Goal: Task Accomplishment & Management: Manage account settings

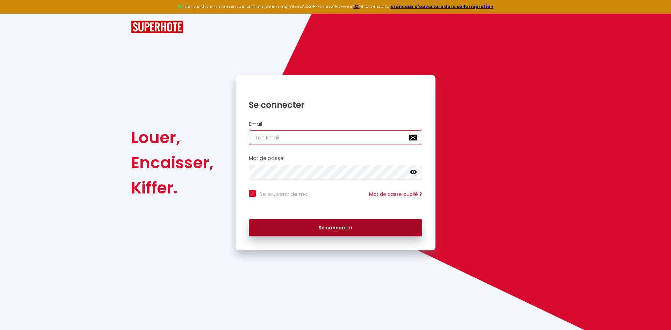
type input "[EMAIL_ADDRESS][DOMAIN_NAME]"
click at [335, 228] on button "Se connecter" at bounding box center [335, 228] width 173 height 17
checkbox input "true"
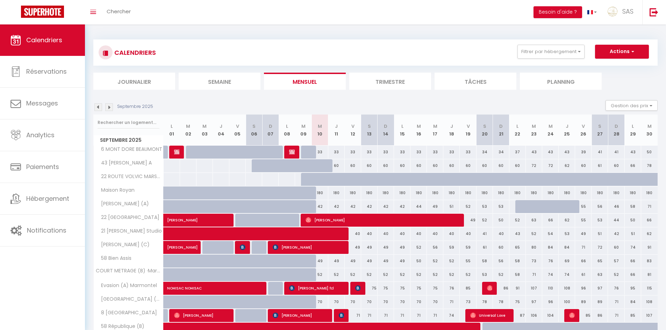
click at [564, 81] on li "Planning" at bounding box center [561, 81] width 82 height 17
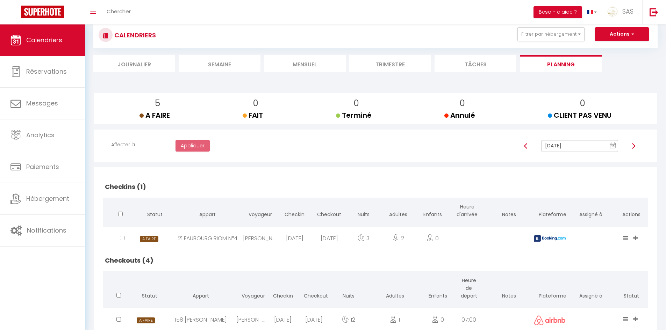
scroll to position [15, 0]
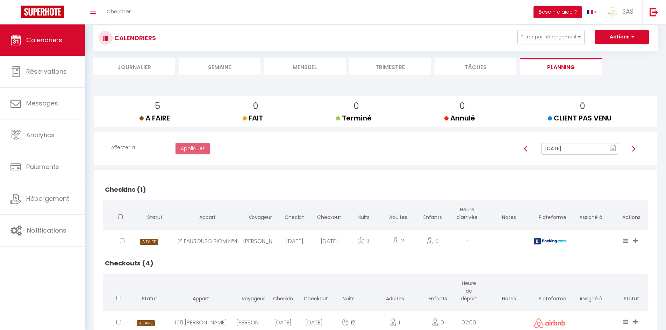
click at [558, 148] on input "[DATE]" at bounding box center [579, 149] width 77 height 12
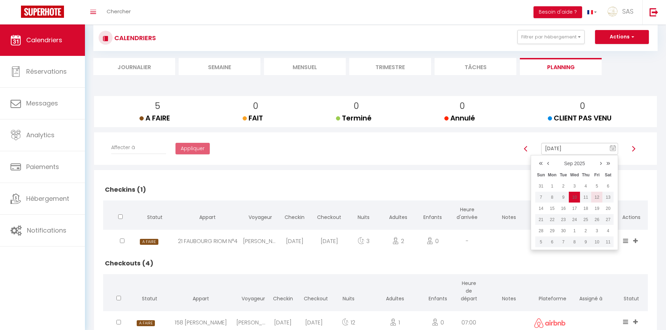
click at [596, 199] on td "12" at bounding box center [596, 197] width 11 height 11
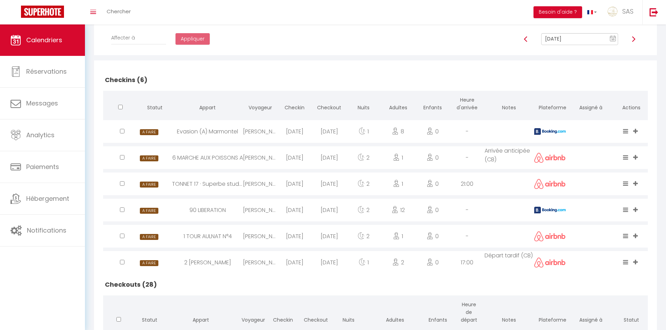
scroll to position [114, 0]
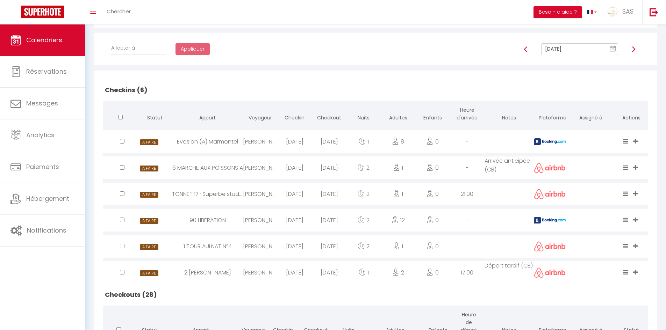
click at [555, 48] on input "[DATE]" at bounding box center [579, 49] width 77 height 12
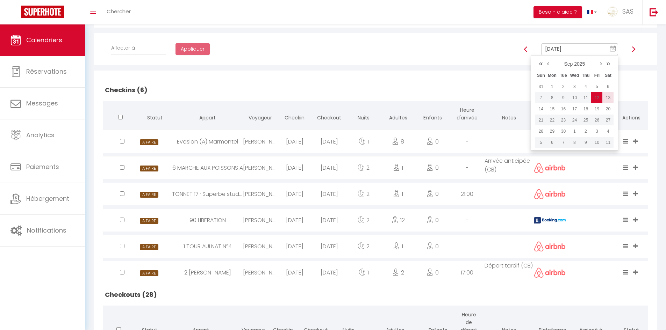
click at [606, 98] on td "13" at bounding box center [607, 97] width 11 height 11
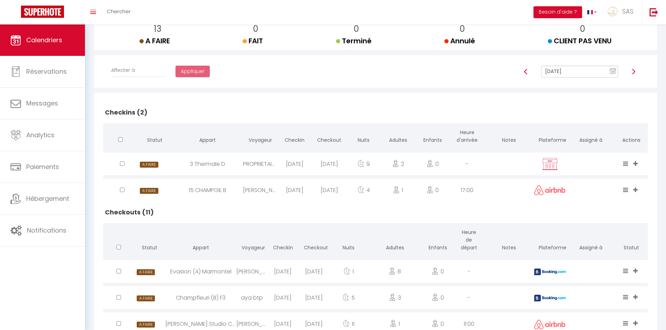
scroll to position [0, 0]
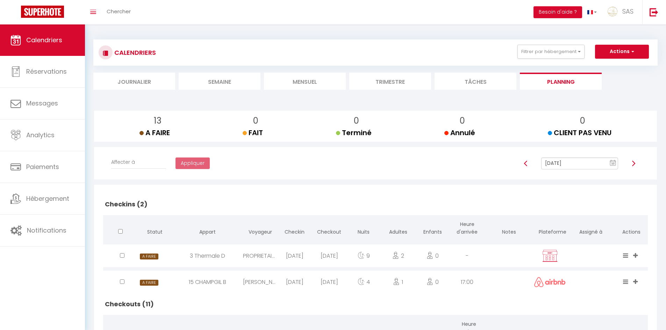
click at [573, 164] on input "[DATE]" at bounding box center [579, 164] width 77 height 12
click at [544, 213] on td "7" at bounding box center [540, 212] width 11 height 11
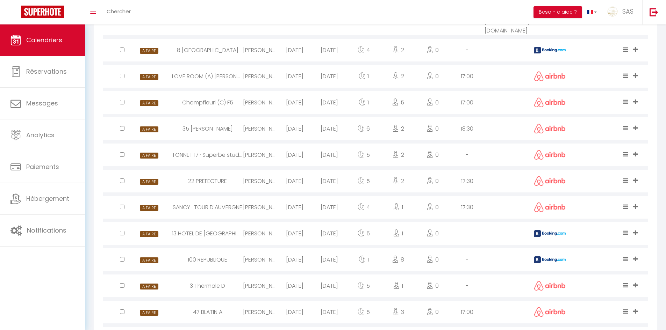
scroll to position [70, 0]
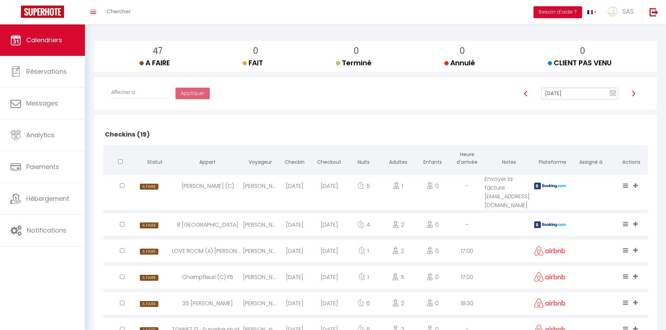
click at [566, 92] on input "[DATE]" at bounding box center [579, 94] width 77 height 12
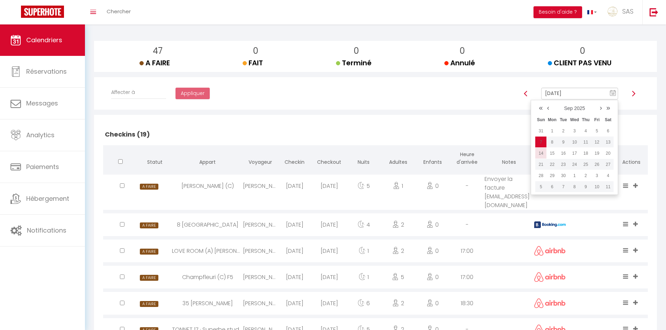
click at [545, 154] on td "14" at bounding box center [540, 153] width 11 height 11
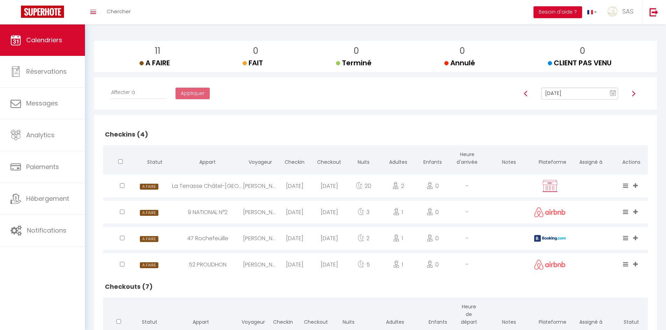
click at [569, 92] on input "[DATE]" at bounding box center [579, 94] width 77 height 12
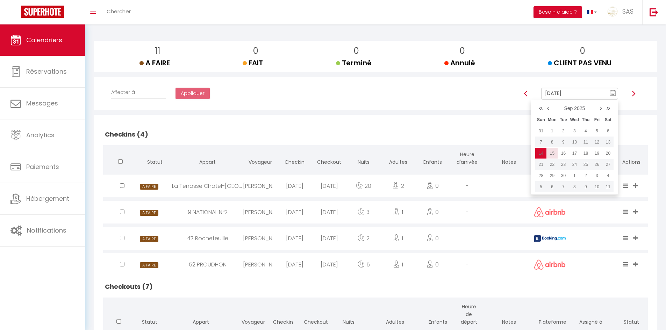
click at [555, 154] on td "15" at bounding box center [551, 153] width 11 height 11
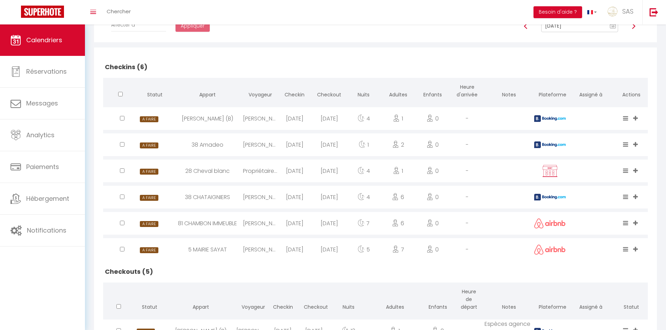
scroll to position [137, 0]
click at [582, 29] on input "[DATE]" at bounding box center [579, 27] width 77 height 12
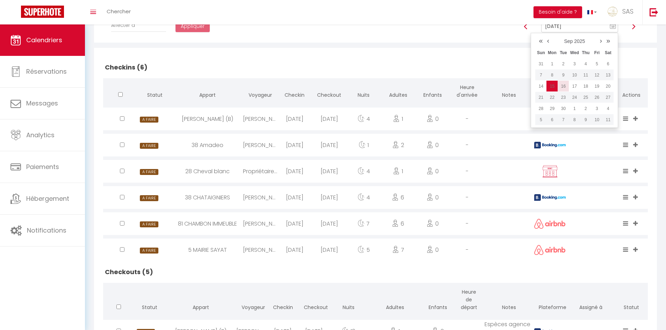
click at [566, 87] on td "16" at bounding box center [563, 86] width 11 height 11
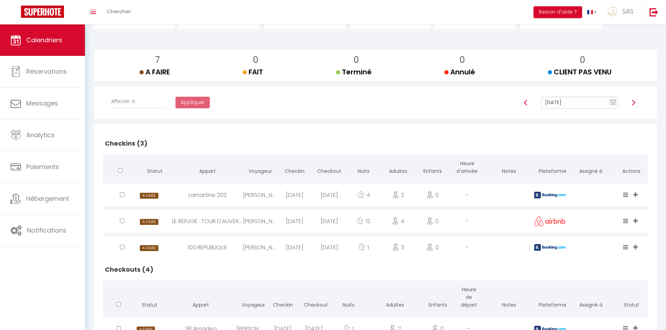
scroll to position [32, 0]
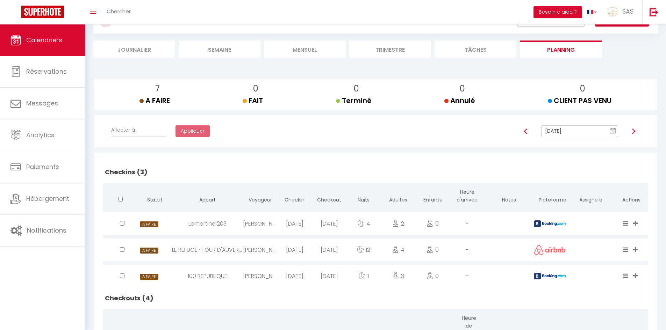
click at [546, 129] on input "[DATE]" at bounding box center [579, 131] width 77 height 12
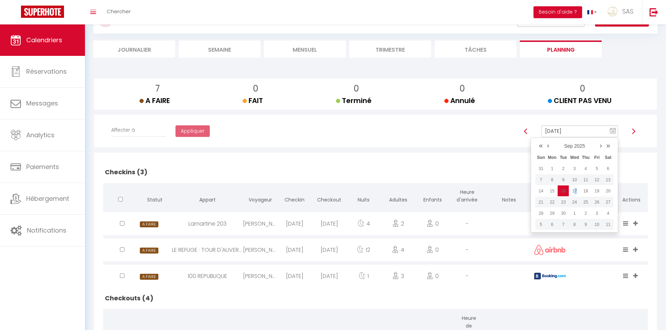
click at [575, 189] on td "17" at bounding box center [574, 191] width 11 height 11
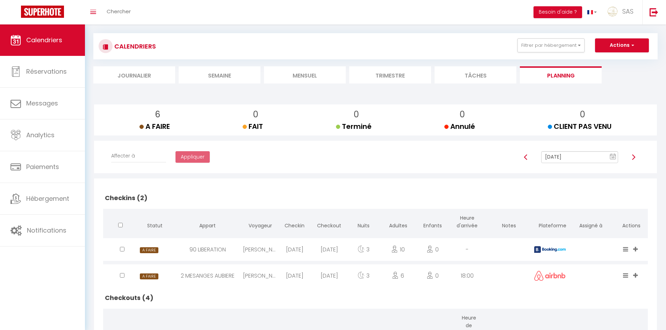
scroll to position [6, 0]
click at [583, 157] on input "[DATE]" at bounding box center [579, 158] width 77 height 12
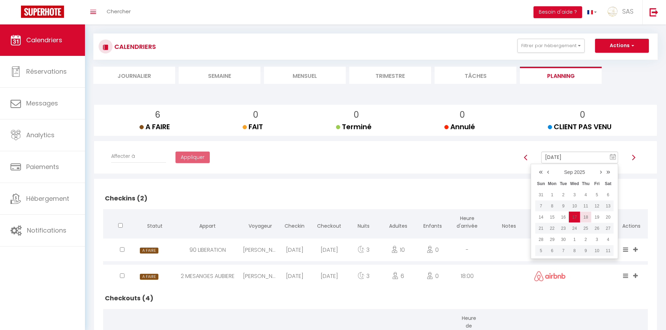
click at [587, 218] on td "18" at bounding box center [585, 217] width 11 height 11
type input "[DATE]"
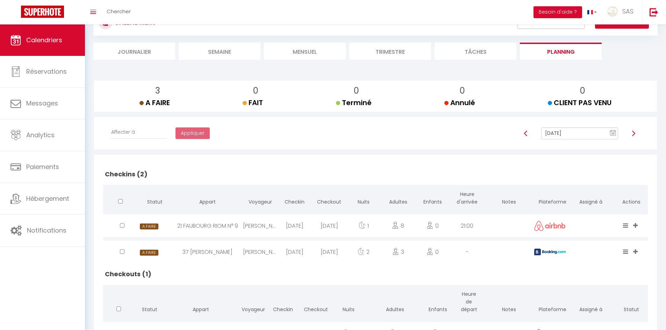
scroll to position [0, 0]
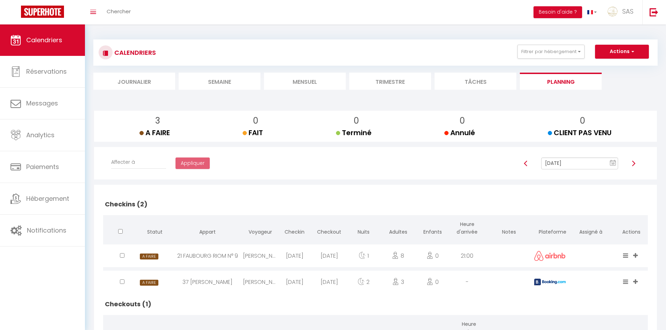
click at [308, 86] on li "Mensuel" at bounding box center [305, 81] width 82 height 17
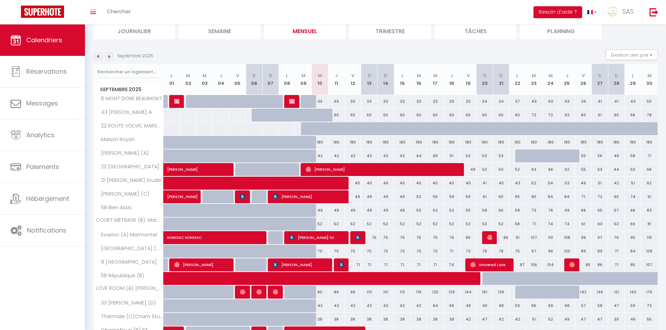
scroll to position [105, 0]
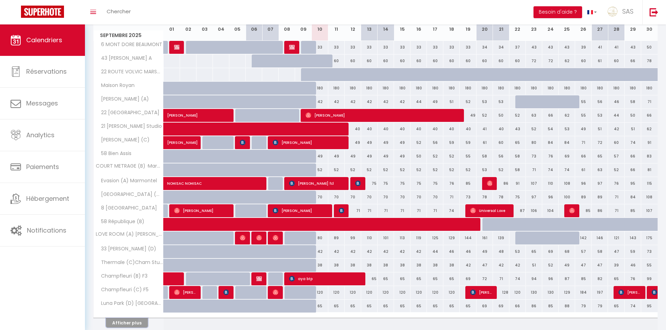
click at [137, 322] on button "Afficher plus" at bounding box center [127, 322] width 42 height 9
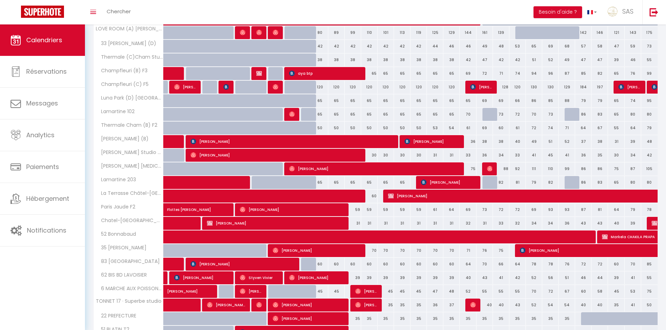
scroll to position [315, 0]
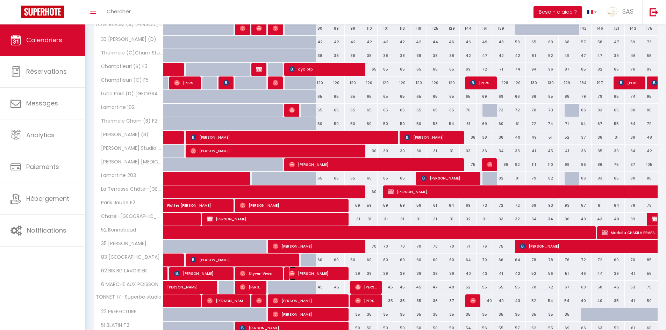
click at [316, 273] on span "[PERSON_NAME]" at bounding box center [316, 273] width 55 height 13
select select "OK"
select select "0"
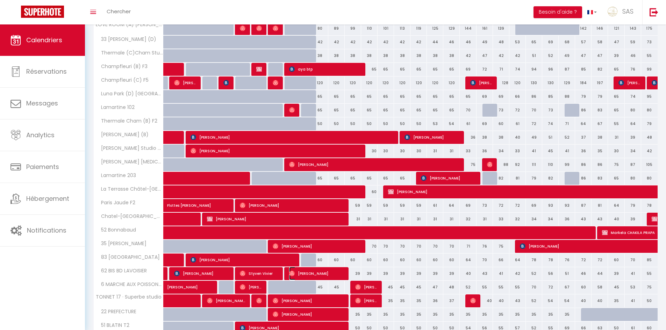
select select "1"
select select
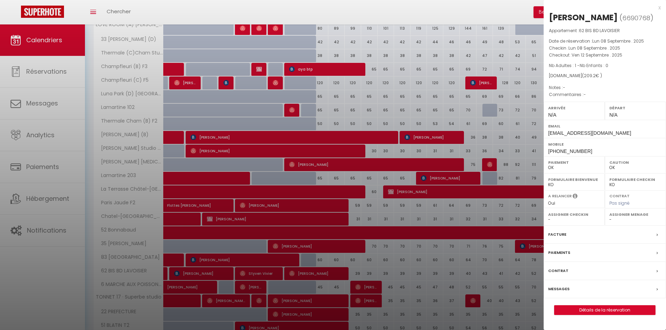
click at [659, 9] on div "x" at bounding box center [602, 7] width 117 height 8
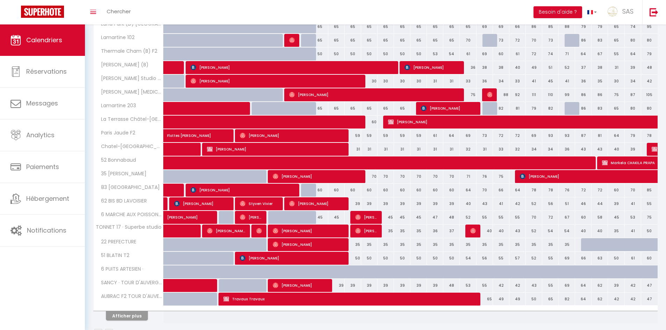
scroll to position [407, 0]
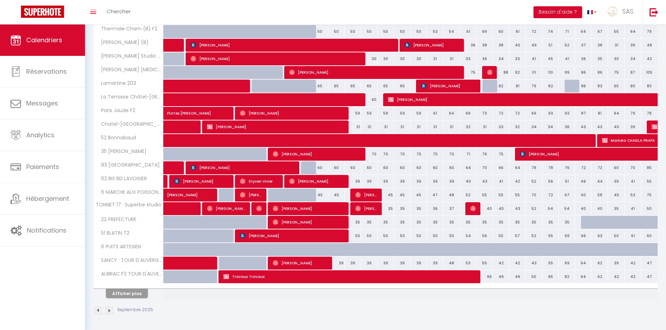
click at [99, 309] on img at bounding box center [98, 311] width 8 height 8
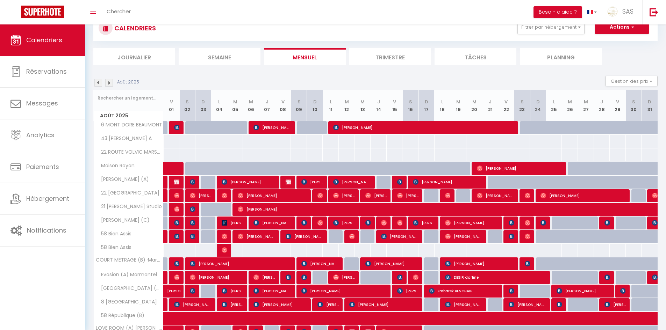
scroll to position [134, 0]
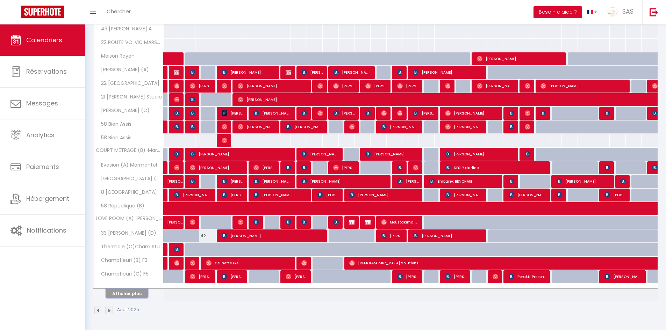
click at [133, 292] on button "Afficher plus" at bounding box center [127, 293] width 42 height 9
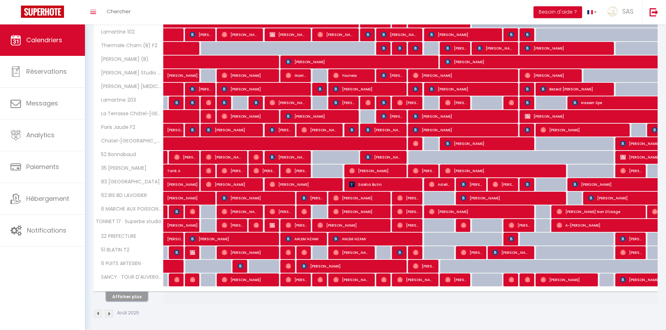
scroll to position [407, 0]
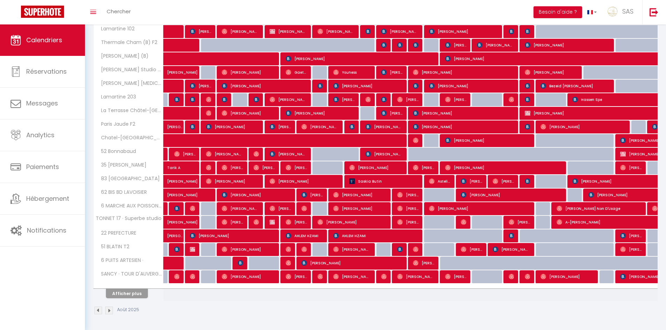
click at [98, 313] on img at bounding box center [98, 311] width 8 height 8
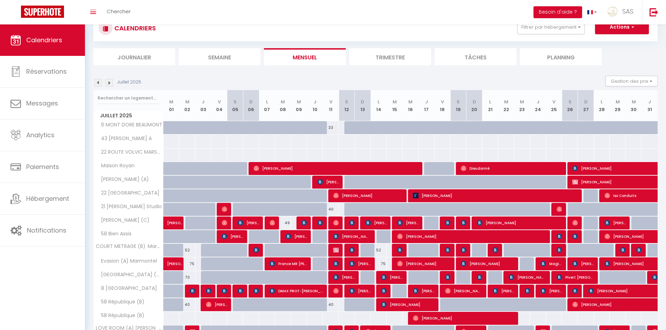
scroll to position [134, 0]
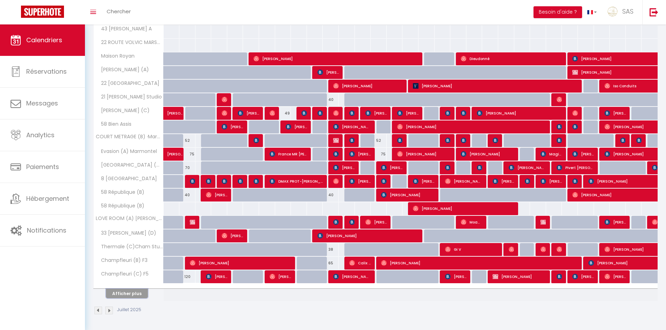
click at [132, 295] on button "Afficher plus" at bounding box center [127, 293] width 42 height 9
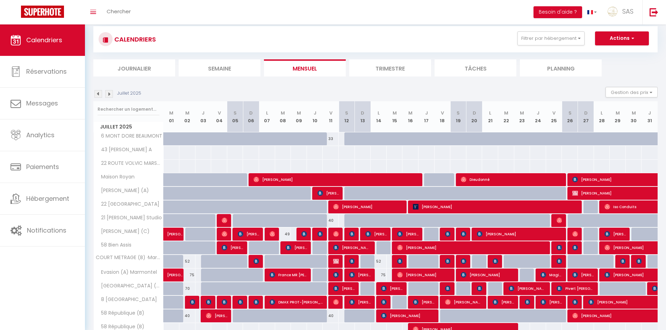
scroll to position [0, 0]
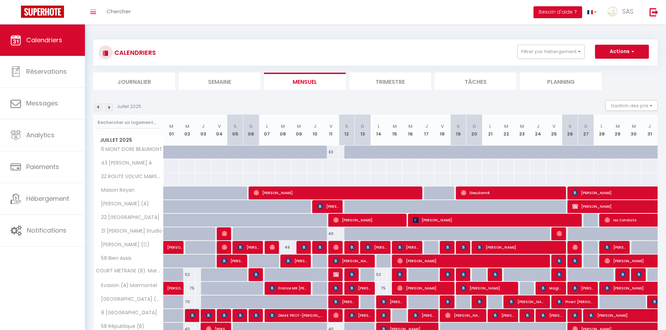
click at [409, 83] on li "Trimestre" at bounding box center [390, 81] width 82 height 17
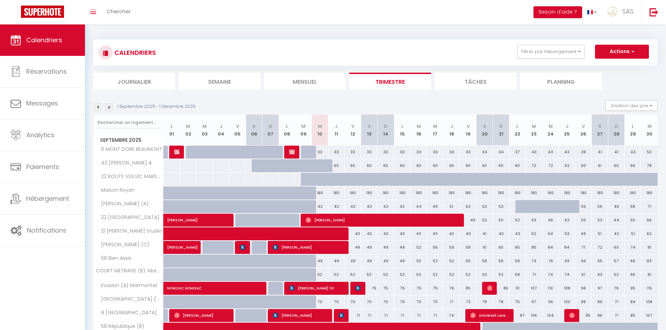
click at [100, 109] on img at bounding box center [98, 107] width 8 height 8
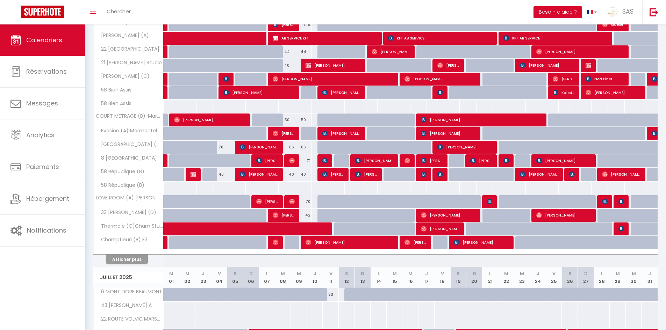
scroll to position [210, 0]
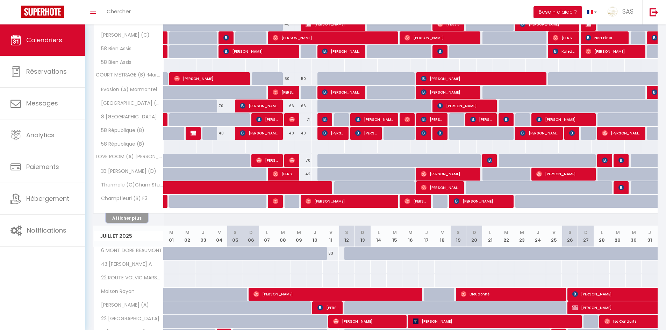
click at [132, 215] on button "Afficher plus" at bounding box center [127, 218] width 42 height 9
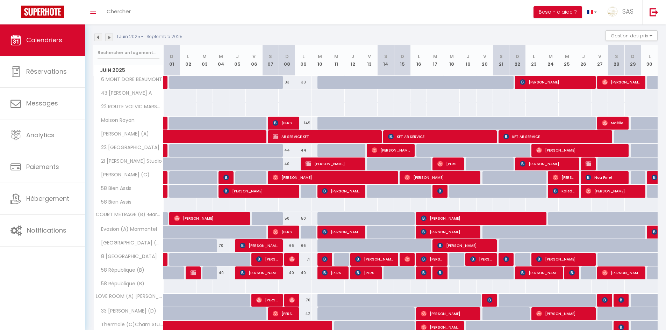
scroll to position [35, 0]
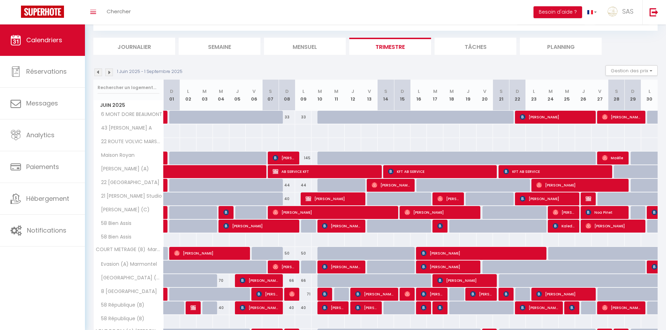
click at [98, 72] on img at bounding box center [98, 73] width 8 height 8
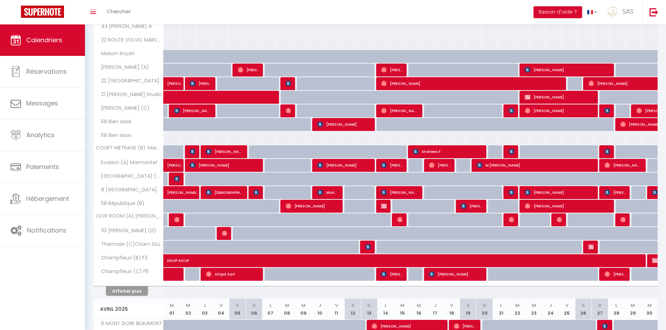
scroll to position [140, 0]
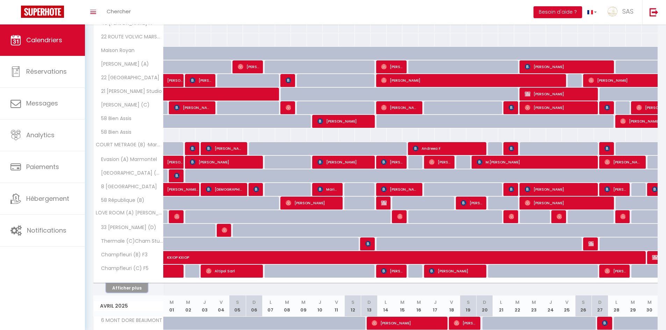
click at [124, 286] on button "Afficher plus" at bounding box center [127, 287] width 42 height 9
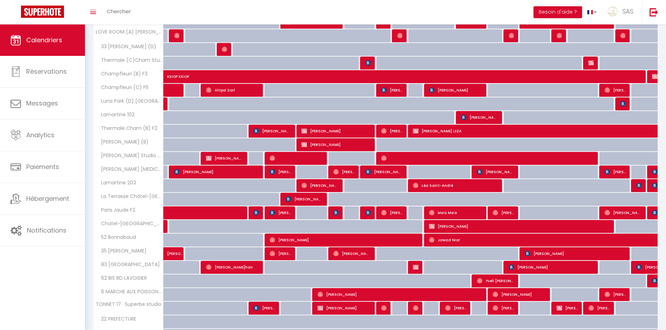
scroll to position [350, 0]
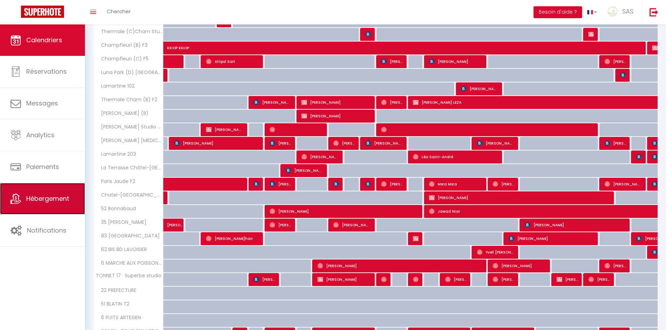
click at [45, 196] on span "Hébergement" at bounding box center [47, 198] width 43 height 9
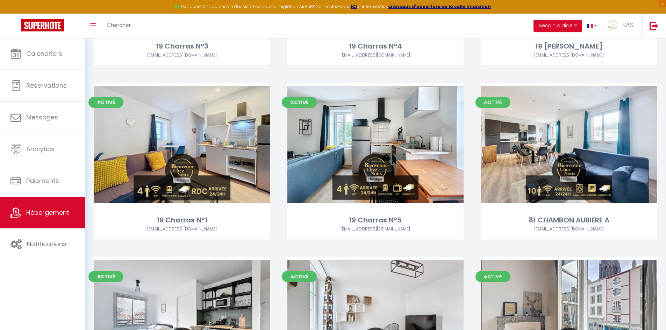
scroll to position [6299, 0]
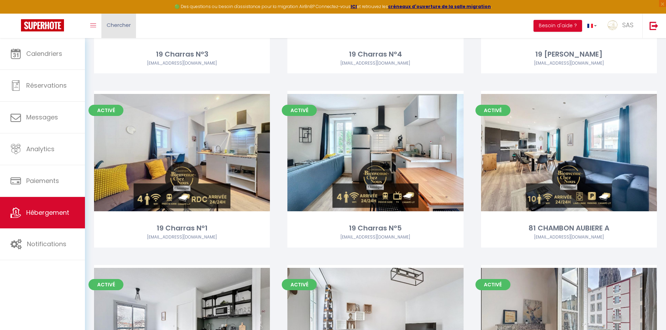
click at [117, 27] on span "Chercher" at bounding box center [119, 24] width 24 height 7
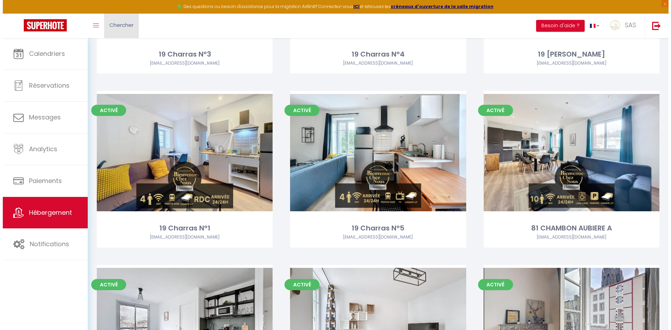
scroll to position [6298, 0]
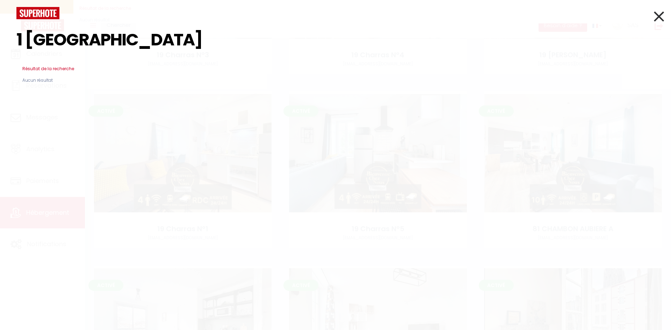
type input "1 [GEOGRAPHIC_DATA]"
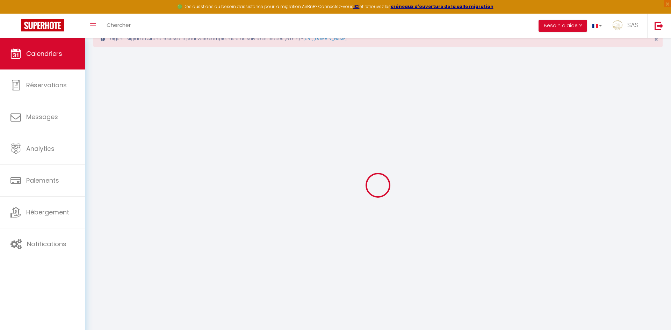
scroll to position [38, 0]
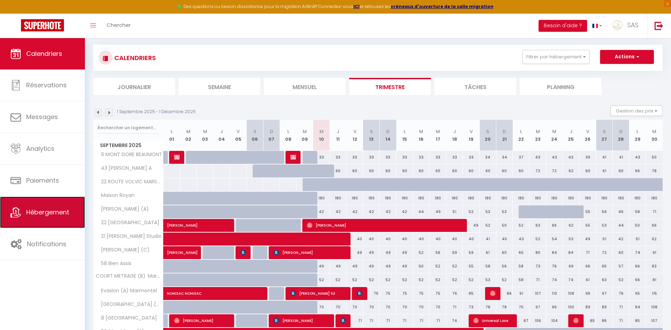
click at [38, 206] on link "Hébergement" at bounding box center [42, 212] width 85 height 31
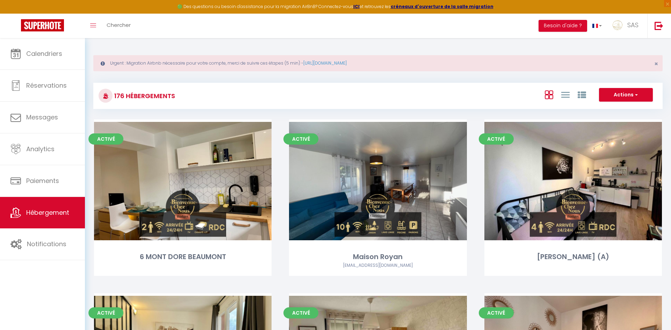
click at [81, 287] on div "Calendriers Réservations Messages Analytics Paiements Hébergement Notifications" at bounding box center [42, 191] width 85 height 307
click at [667, 183] on div "Activé Editer [PERSON_NAME] (A)" at bounding box center [573, 207] width 195 height 174
click at [166, 290] on div "Activé Editer 6 MONT DORE BEAUMONT" at bounding box center [182, 207] width 195 height 174
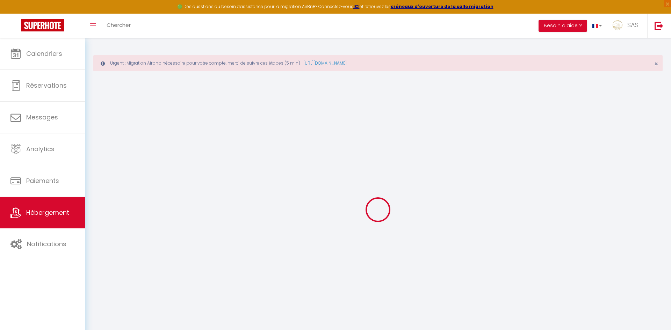
select select
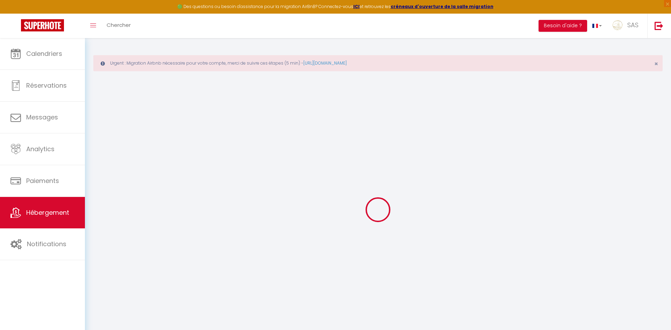
select select
checkbox input "false"
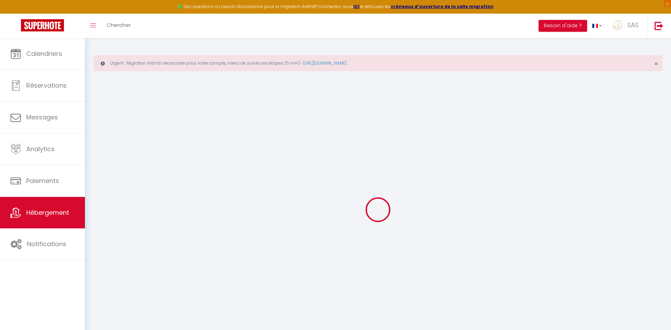
checkbox input "false"
select select
checkbox input "false"
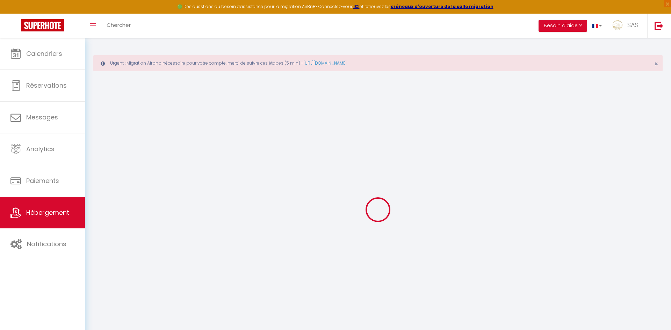
checkbox input "false"
select select "17:00"
select select
select select "11:00"
select select "30"
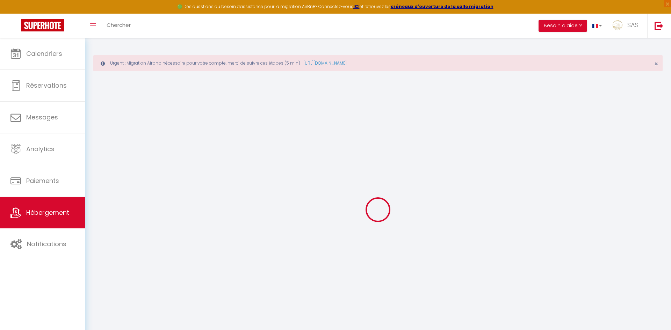
select select "15"
select select "22:00"
select select
checkbox input "false"
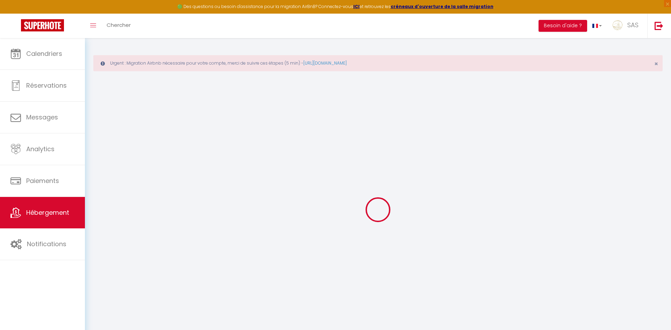
checkbox input "false"
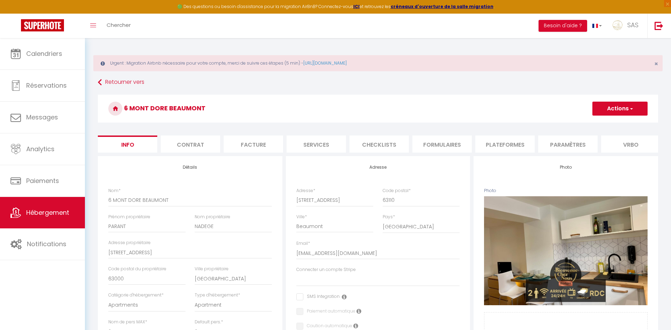
select select
checkbox input "false"
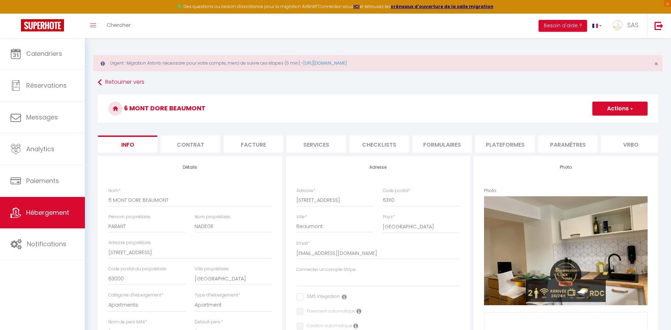
checkbox input "false"
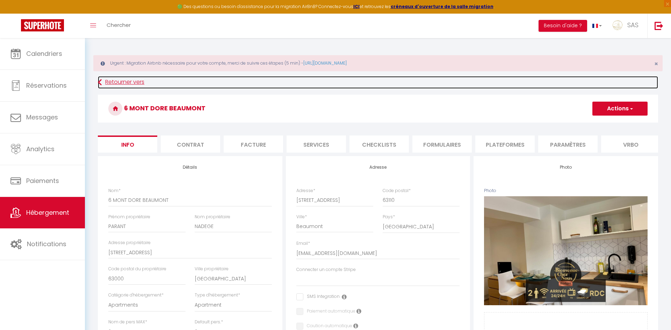
click at [118, 82] on link "Retourner vers" at bounding box center [378, 82] width 560 height 13
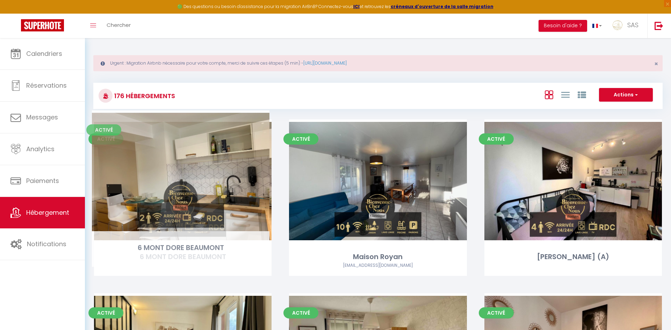
drag, startPoint x: 279, startPoint y: 252, endPoint x: 277, endPoint y: 244, distance: 7.6
click at [277, 244] on div "Activé Editer 6 MONT DORE BEAUMONT" at bounding box center [182, 207] width 195 height 174
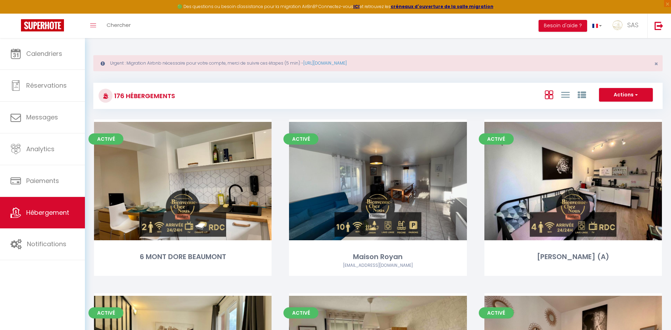
click at [50, 313] on div "Calendriers Réservations Messages Analytics Paiements Hébergement Notifications" at bounding box center [42, 191] width 85 height 307
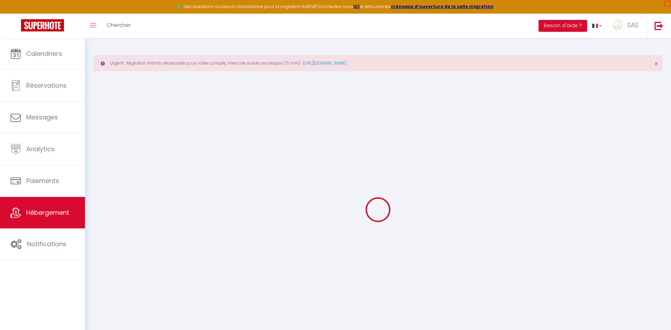
select select
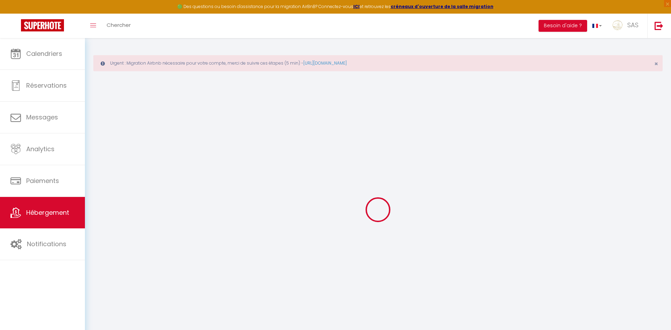
select select
checkbox input "false"
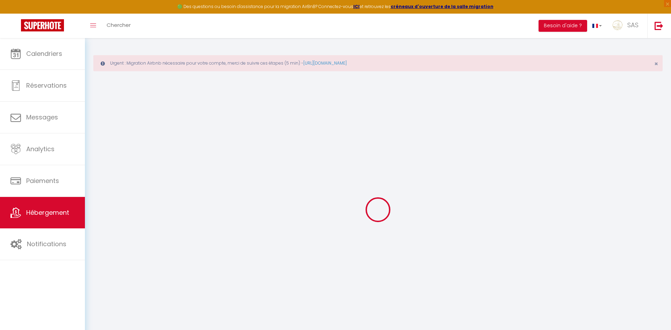
select select
type input "6 MONT DORE BEAUMONT"
type input "PARANT"
type input "NADEGE"
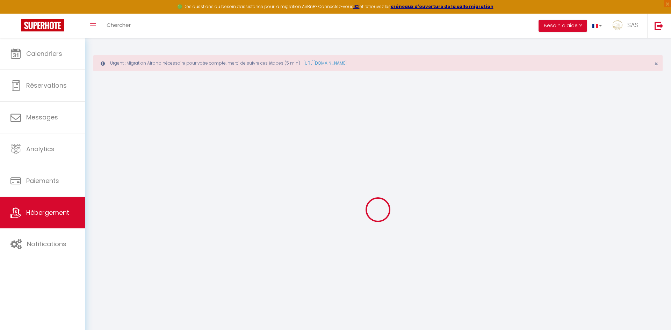
type input "[STREET_ADDRESS]"
type input "63000"
type input "[GEOGRAPHIC_DATA]"
select select "2"
type input "35"
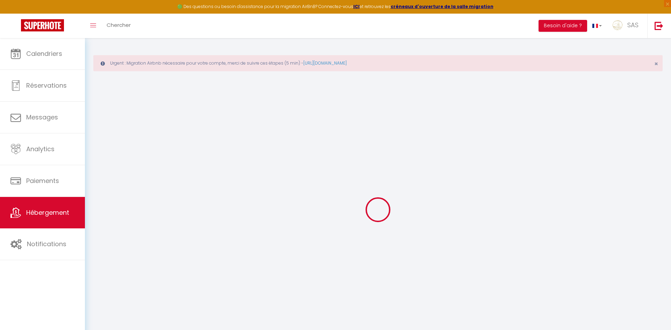
type input "31"
type input "5"
type input "4"
type input "500"
select select
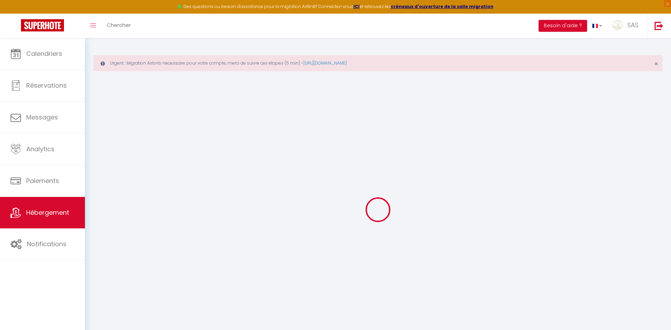
select select
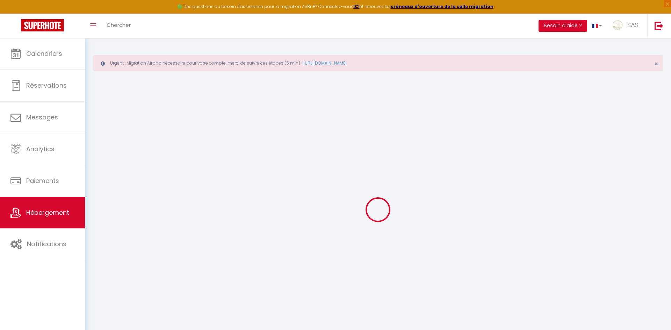
type input "[STREET_ADDRESS]"
type input "63110"
type input "Beaumont"
type input "[EMAIL_ADDRESS][DOMAIN_NAME]"
select select
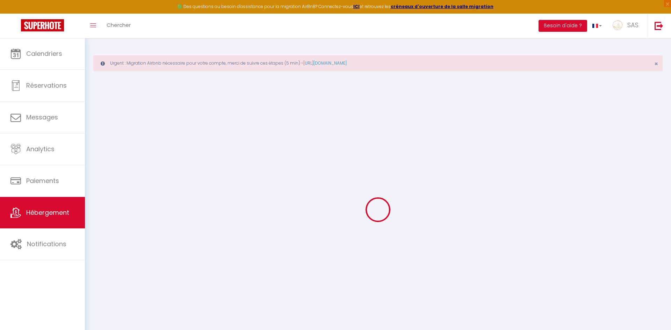
checkbox input "false"
radio input "true"
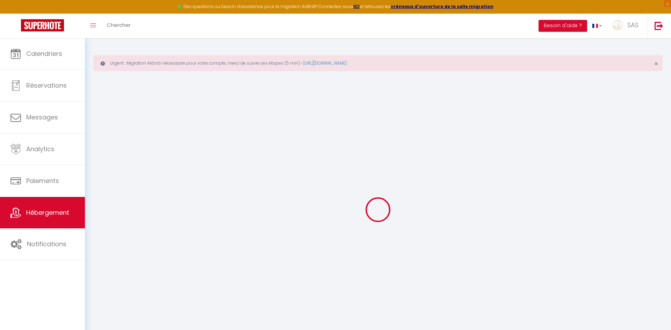
type input "24"
type input "0"
select select
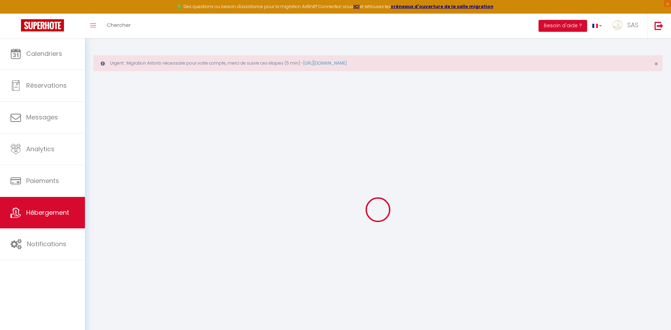
select select
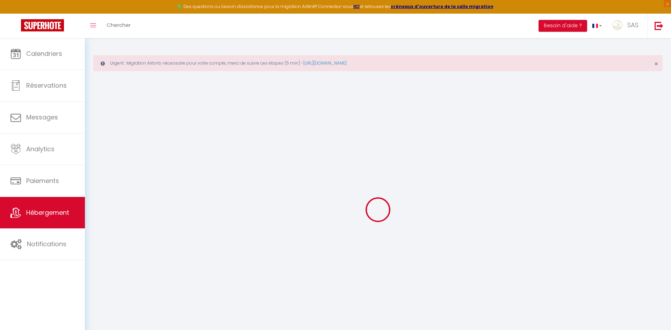
select select
checkbox input "false"
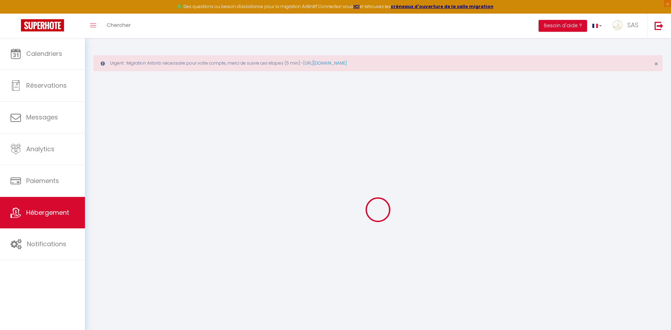
select select
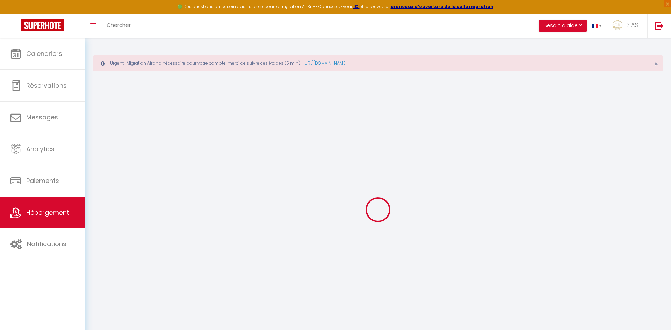
select select
checkbox input "false"
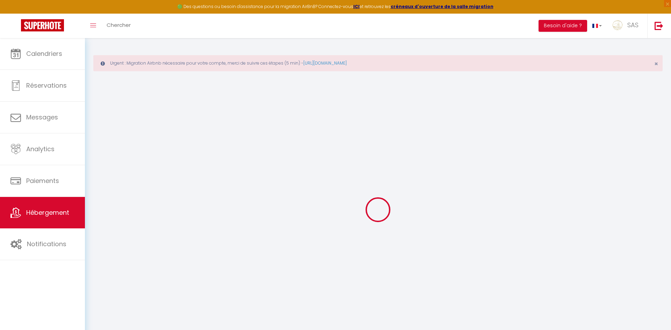
checkbox input "false"
select select
checkbox input "false"
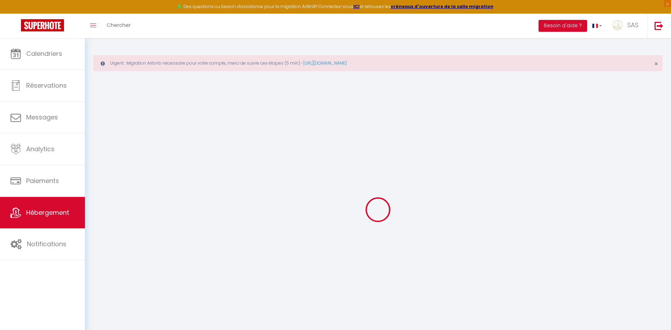
checkbox input "false"
